Goal: Information Seeking & Learning: Learn about a topic

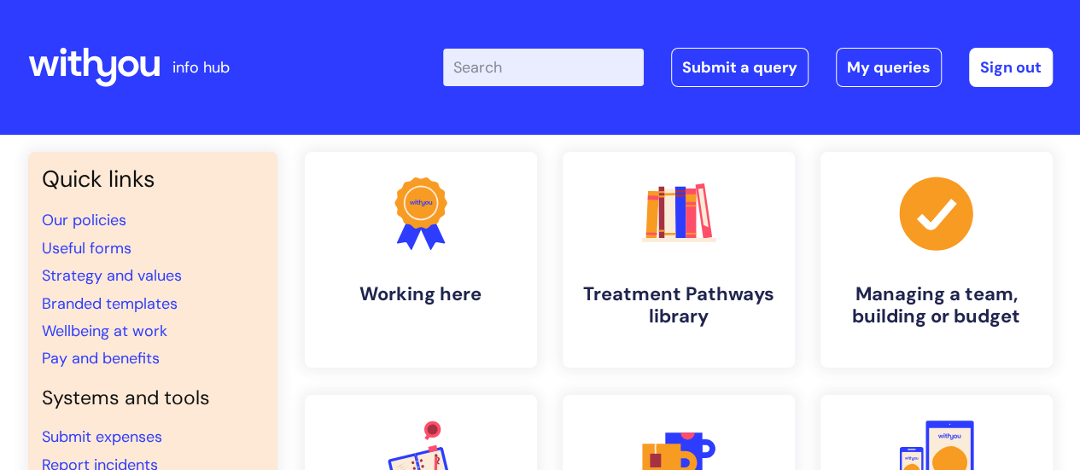
click at [509, 78] on input "Enter your search term here..." at bounding box center [543, 68] width 201 height 38
type input "ketamine"
click button "Search" at bounding box center [0, 0] width 0 height 0
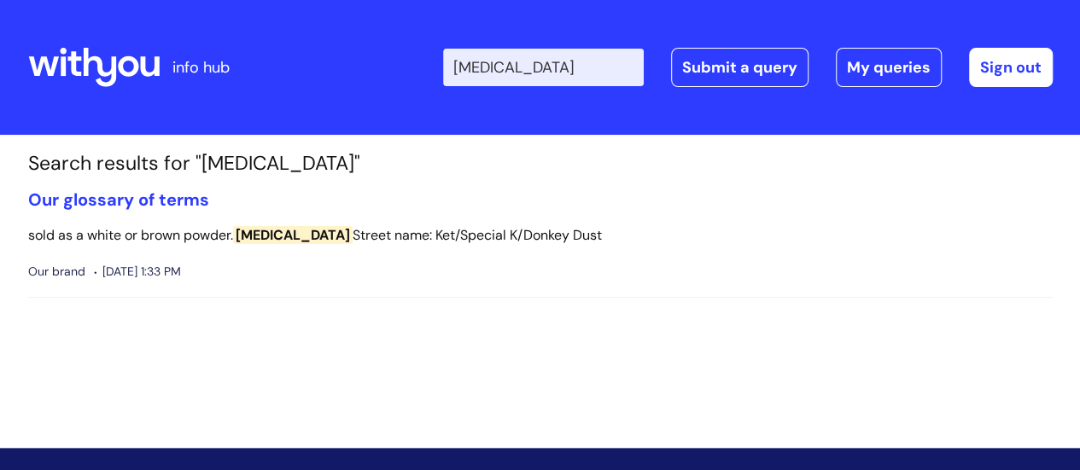
click at [116, 59] on icon at bounding box center [93, 67] width 131 height 41
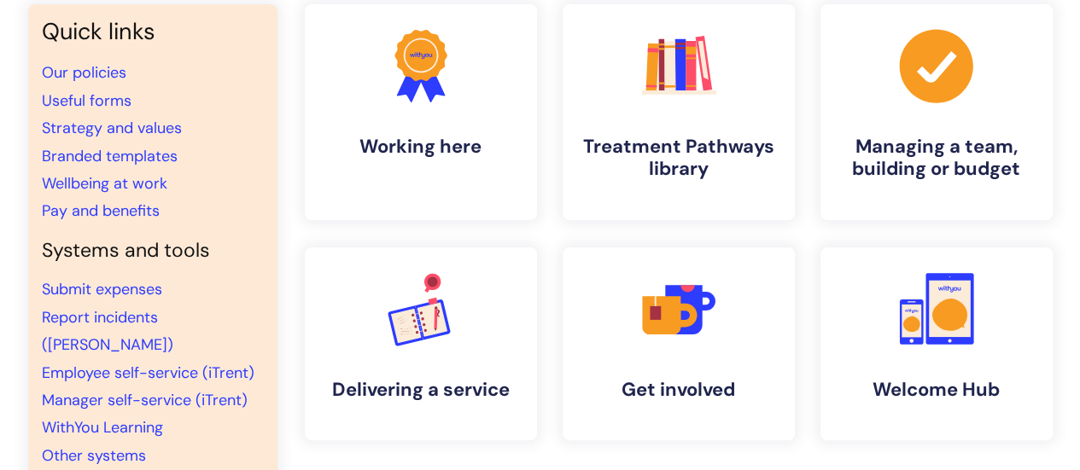
scroll to position [155, 0]
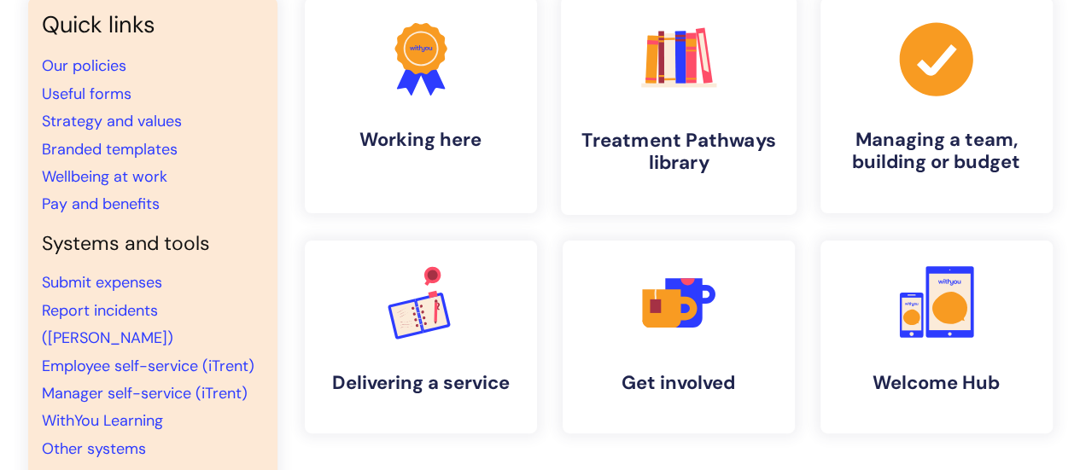
click at [673, 96] on icon ".cls-1{fill:#f89b22;}.cls-1,.cls-2,.cls-3,.cls-4,.cls-5,.cls-6,.cls-7{stroke-wi…" at bounding box center [678, 58] width 85 height 85
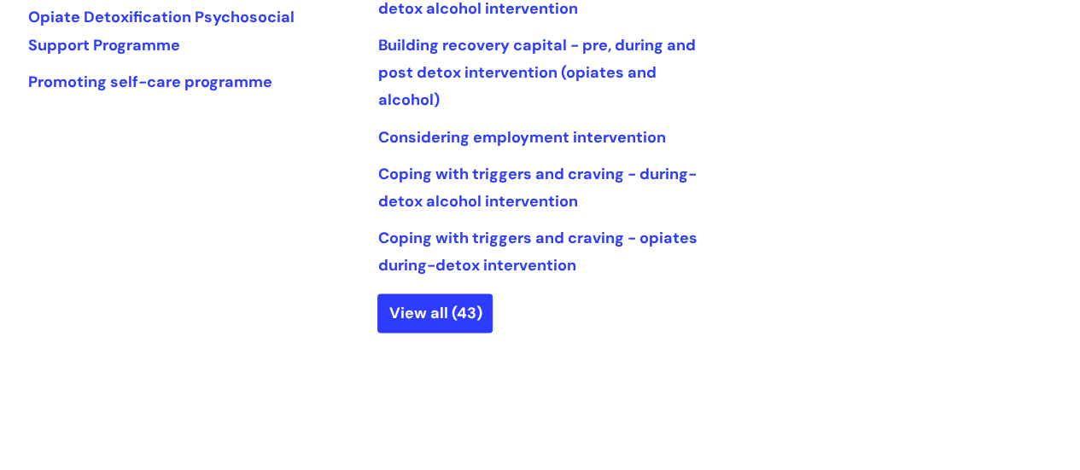
scroll to position [1009, 0]
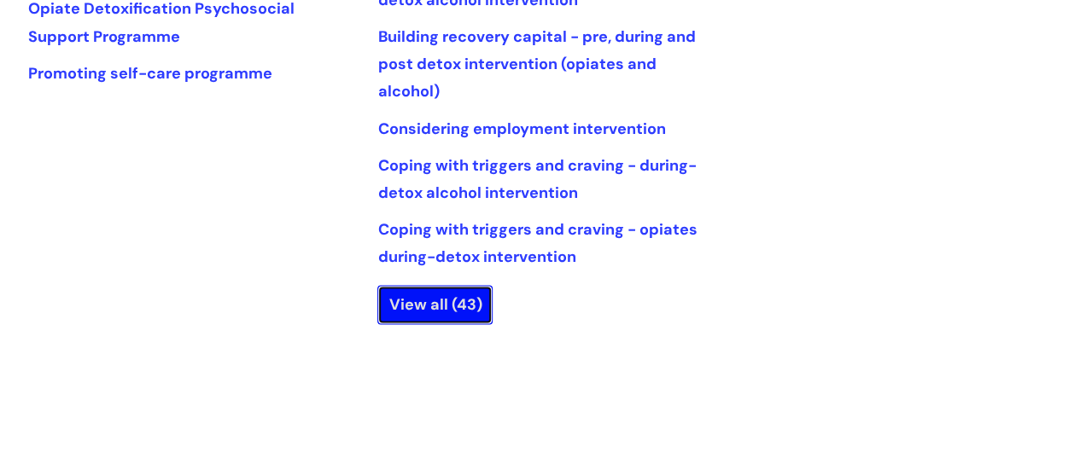
click at [433, 308] on link "View all (43)" at bounding box center [434, 304] width 115 height 39
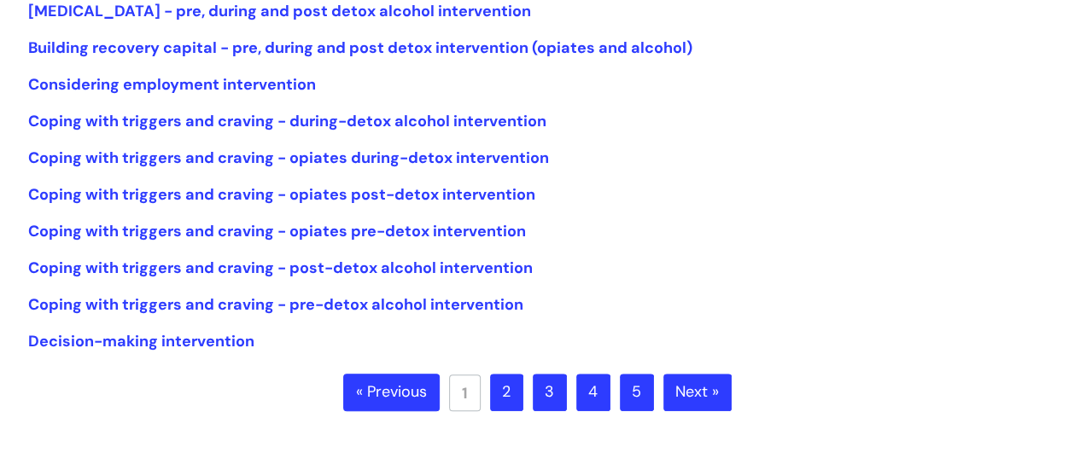
scroll to position [467, 0]
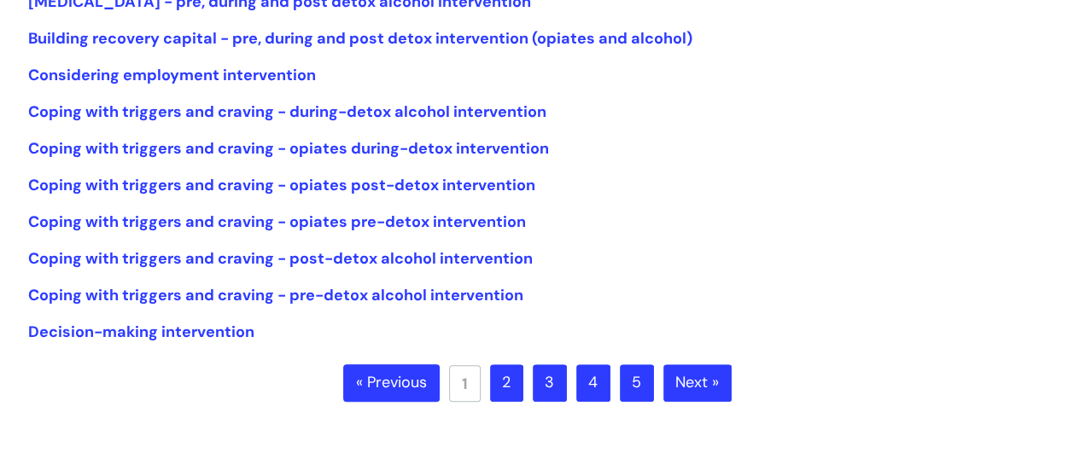
click at [706, 378] on link "Next »" at bounding box center [697, 384] width 68 height 38
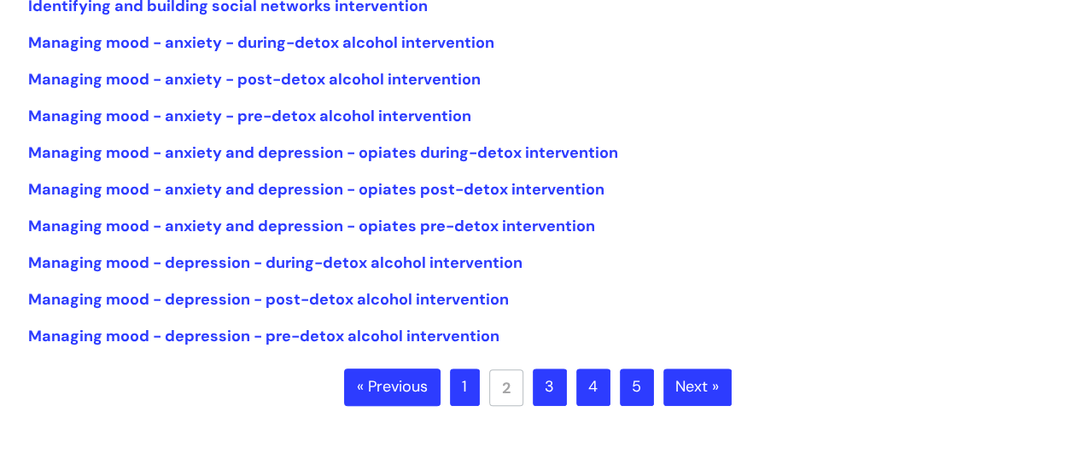
scroll to position [465, 0]
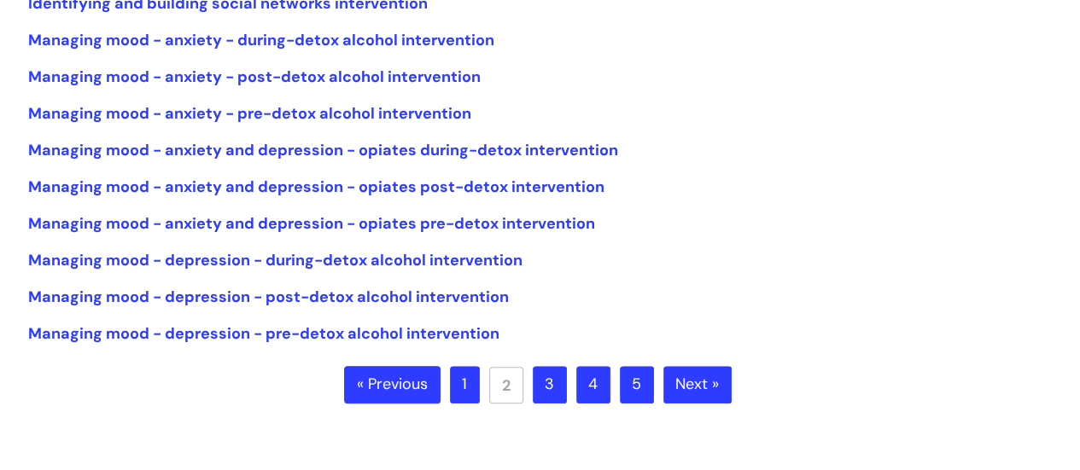
click at [557, 380] on link "3" at bounding box center [550, 385] width 34 height 38
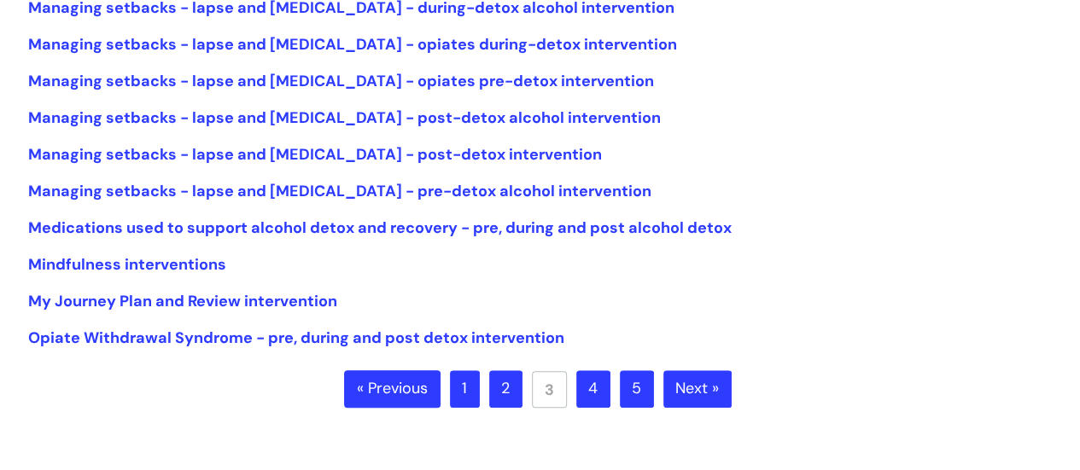
scroll to position [469, 0]
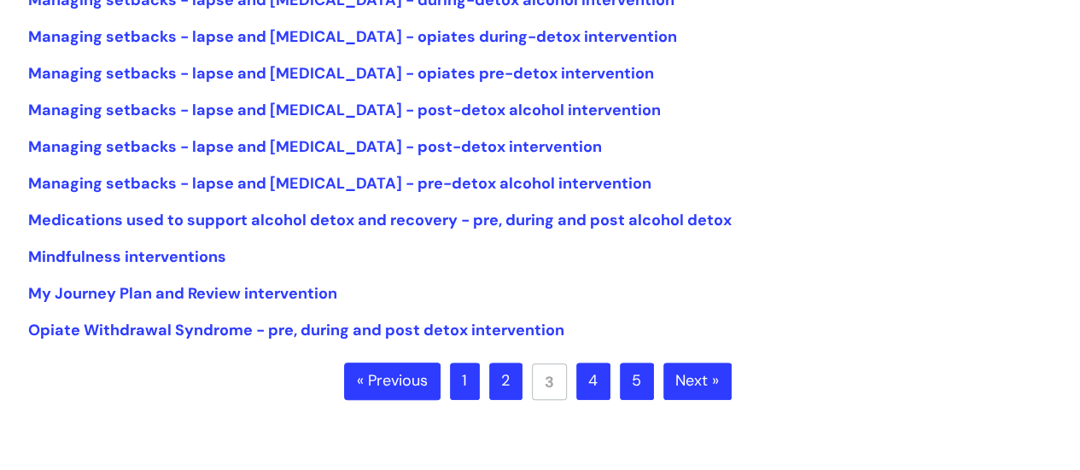
click at [594, 377] on link "4" at bounding box center [593, 382] width 34 height 38
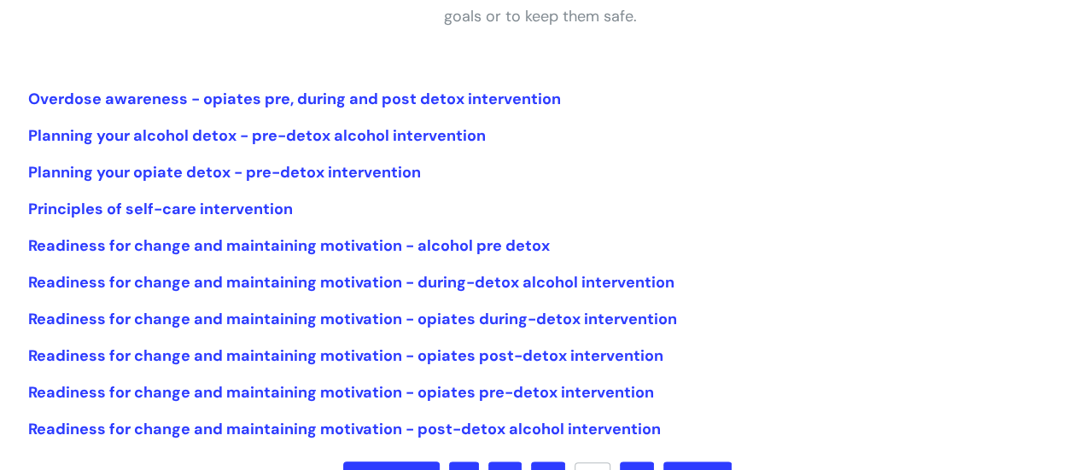
scroll to position [517, 0]
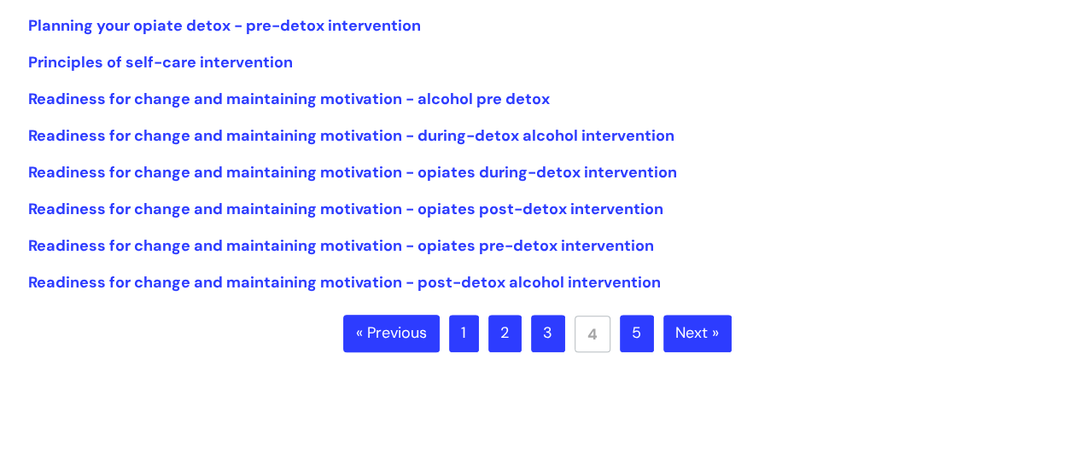
click at [637, 336] on link "5" at bounding box center [637, 334] width 34 height 38
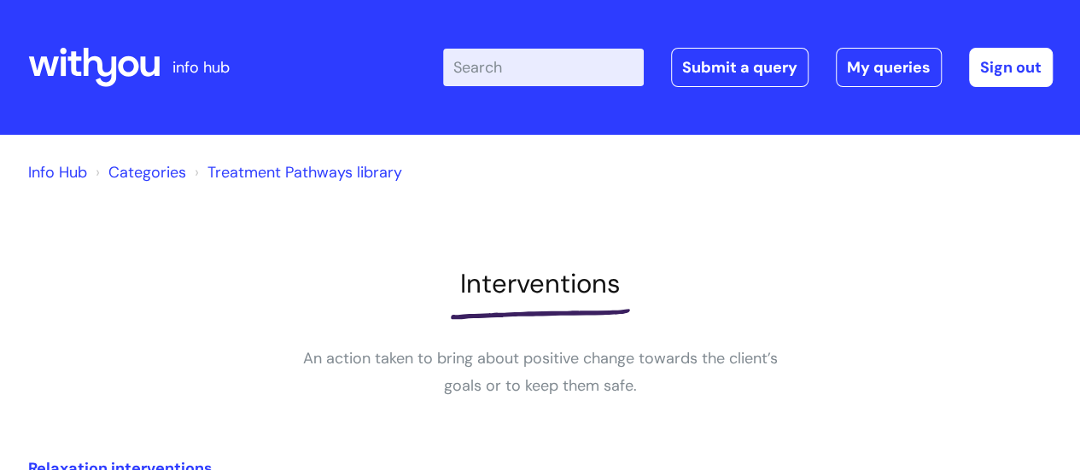
click at [66, 166] on link "Info Hub" at bounding box center [57, 172] width 59 height 20
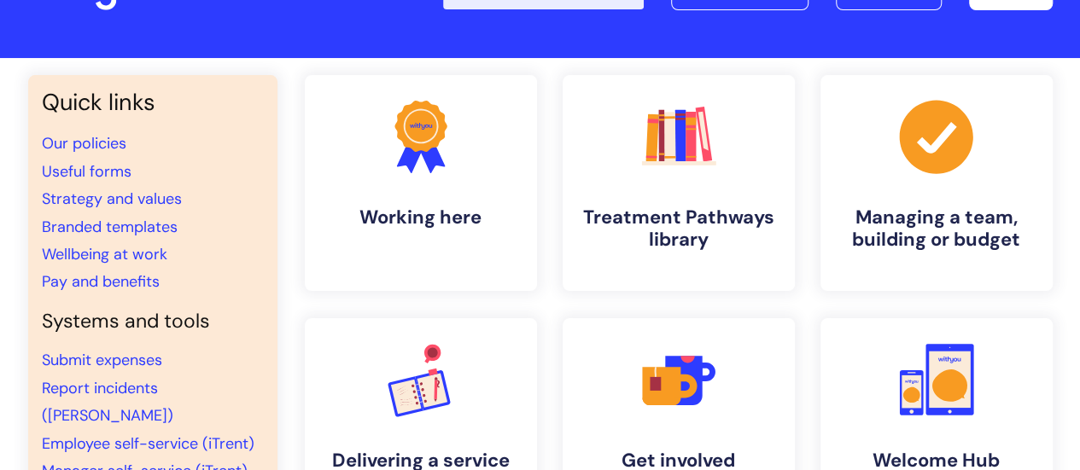
scroll to position [70, 0]
